Goal: Transaction & Acquisition: Purchase product/service

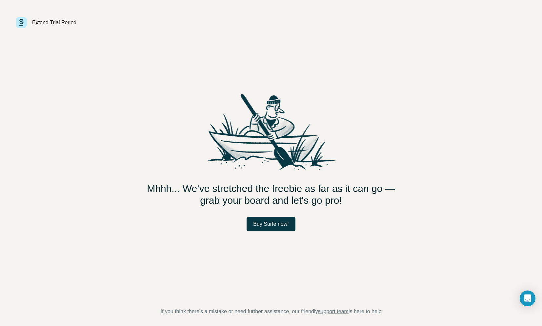
click at [24, 11] on div "Extend Trial Period Mhhh... We’ve stretched the freebie as far as it can go — g…" at bounding box center [271, 163] width 542 height 326
click at [28, 18] on div "Extend Trial Period" at bounding box center [271, 22] width 511 height 11
click at [23, 23] on img at bounding box center [21, 22] width 11 height 11
click at [51, 29] on div "Mhhh... We’ve stretched the freebie as far as it can go — grab your board and l…" at bounding box center [271, 129] width 511 height 203
click at [268, 222] on span "Buy Surfe now!" at bounding box center [271, 224] width 36 height 8
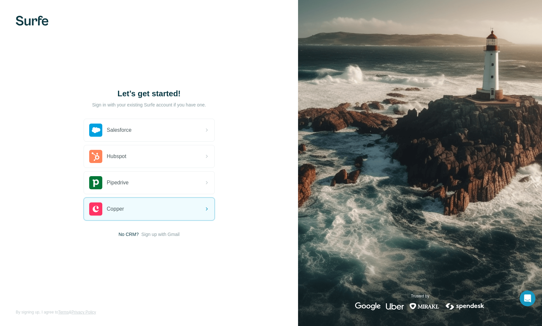
click at [127, 235] on span "No CRM?" at bounding box center [128, 234] width 20 height 7
click at [28, 21] on img at bounding box center [32, 21] width 33 height 10
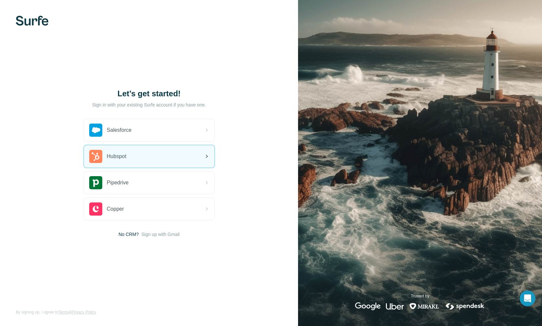
click at [130, 153] on div "Hubspot" at bounding box center [149, 156] width 131 height 22
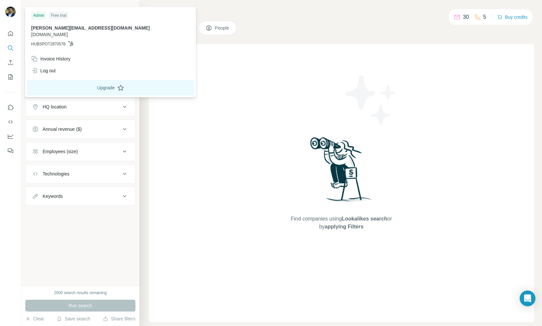
click at [59, 80] on button "Upgrade" at bounding box center [111, 88] width 168 height 16
